Goal: Participate in discussion: Engage in conversation with other users on a specific topic

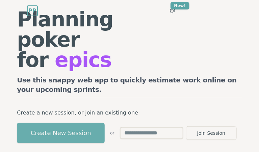
click at [73, 123] on button "Create New Session" at bounding box center [61, 133] width 88 height 20
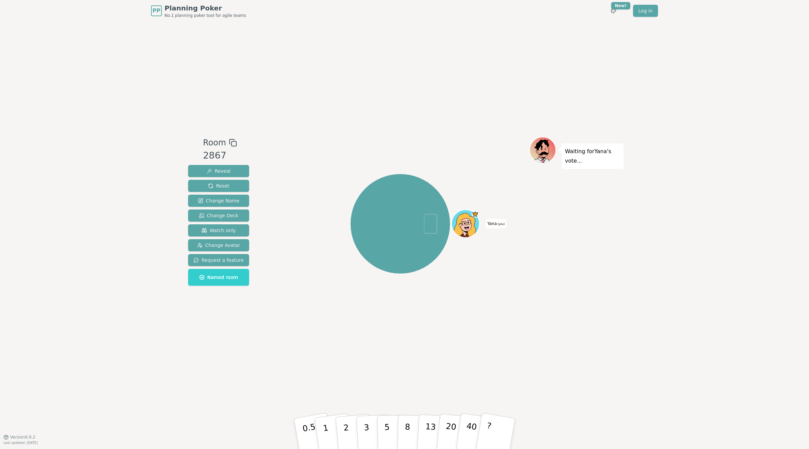
drag, startPoint x: 222, startPoint y: 228, endPoint x: 168, endPoint y: 47, distance: 189.5
click at [222, 228] on span "Watch only" at bounding box center [219, 230] width 34 height 7
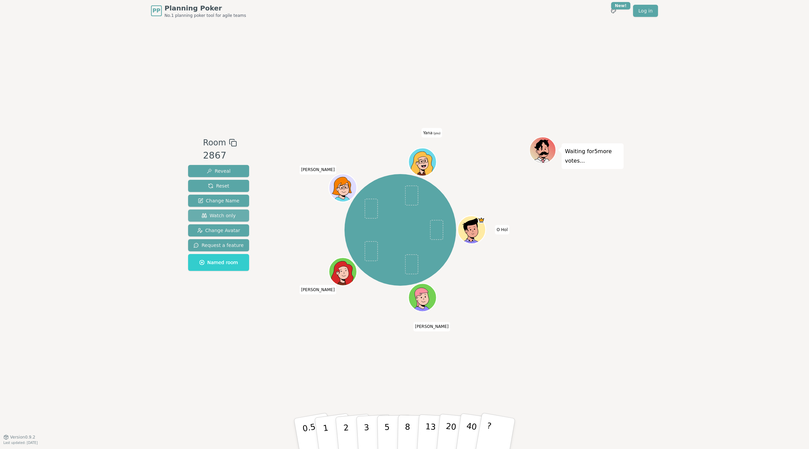
click at [226, 216] on span "Watch only" at bounding box center [219, 215] width 34 height 7
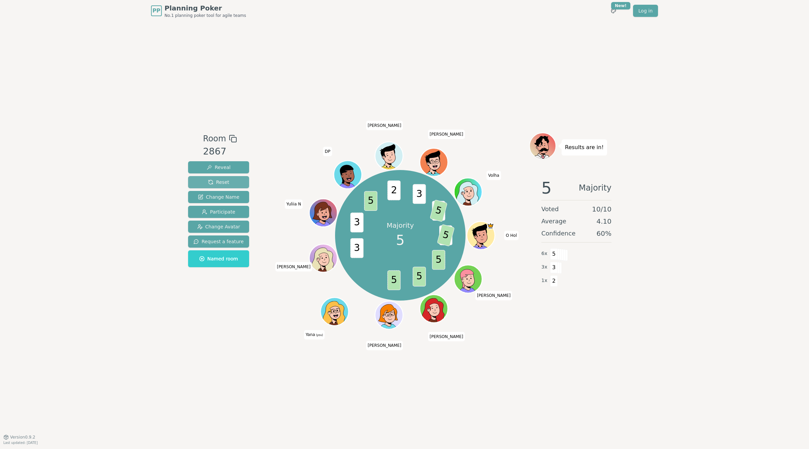
click at [212, 180] on span "Reset" at bounding box center [218, 182] width 21 height 7
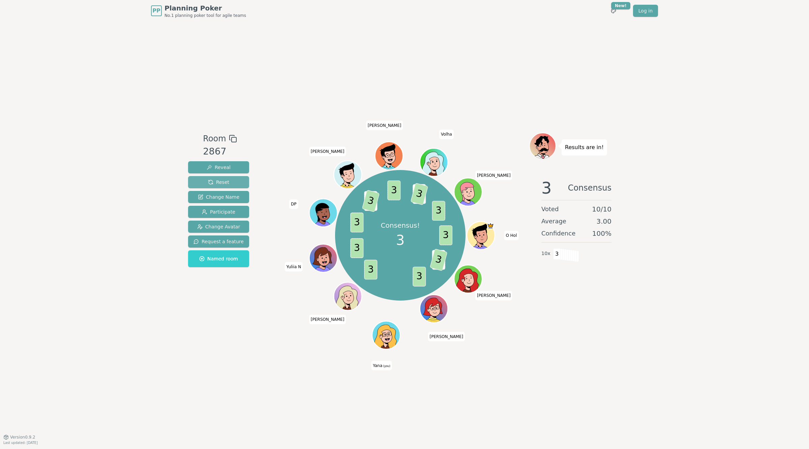
click at [220, 184] on span "Reset" at bounding box center [218, 182] width 21 height 7
